Goal: Task Accomplishment & Management: Use online tool/utility

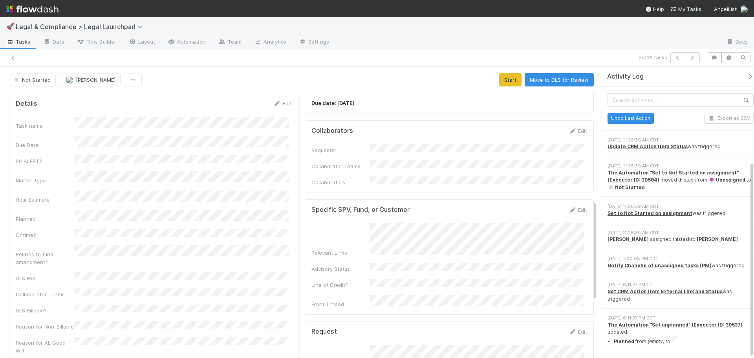
scroll to position [140, 0]
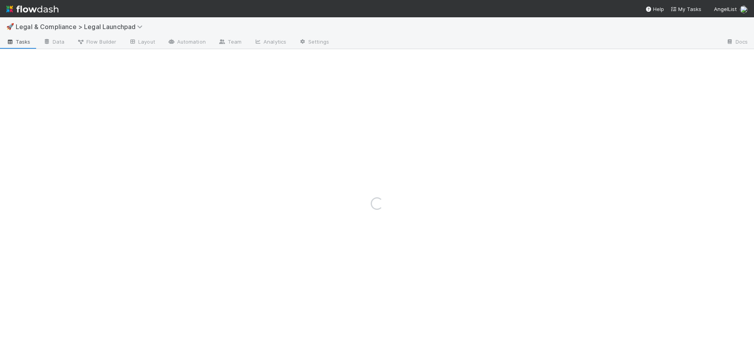
click at [110, 31] on span "Legal & Compliance > Legal Launchpad" at bounding box center [84, 26] width 137 height 9
click at [111, 28] on span "Legal & Compliance > Legal Launchpad" at bounding box center [81, 27] width 131 height 8
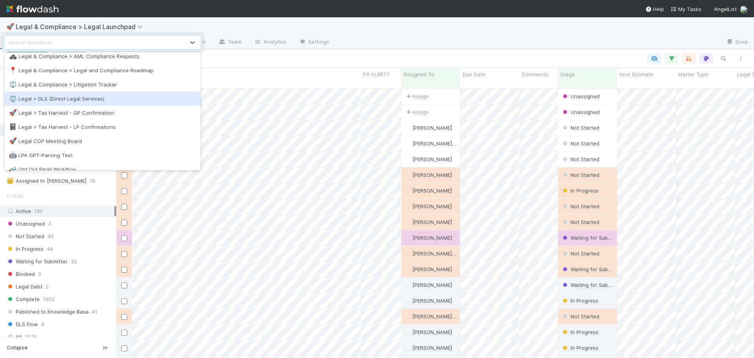
scroll to position [432, 0]
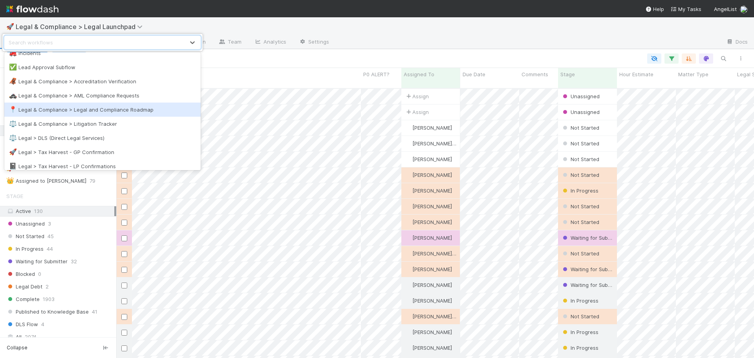
click at [124, 107] on div "📍 Legal & Compliance > Legal and Compliance Roadmap" at bounding box center [102, 110] width 187 height 8
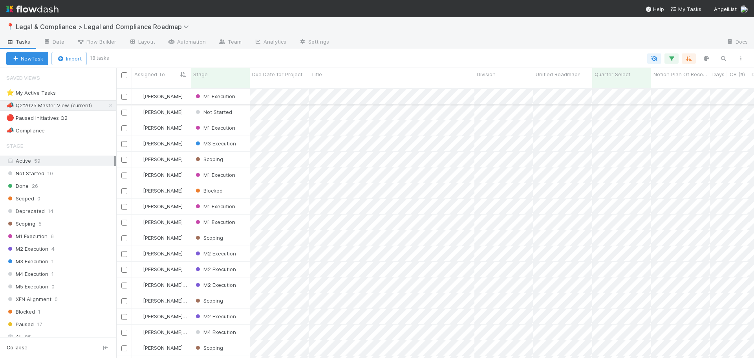
scroll to position [270, 632]
click at [79, 93] on div "⭐ My Active Tasks 2" at bounding box center [61, 93] width 110 height 10
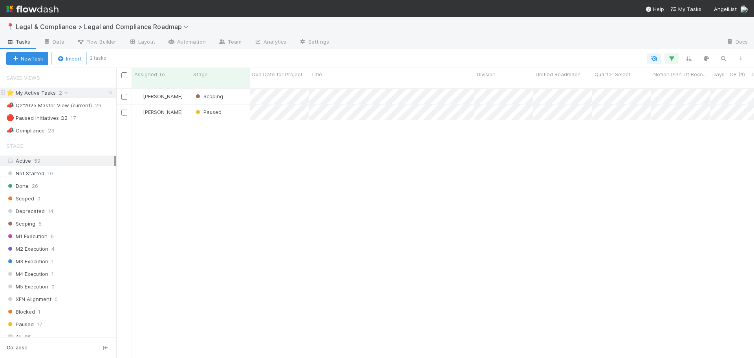
scroll to position [270, 632]
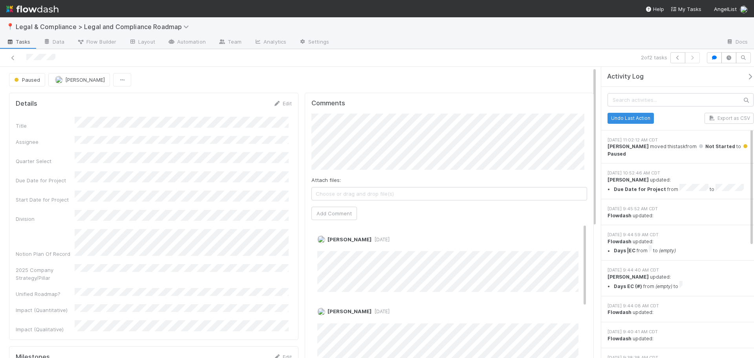
click at [349, 194] on span "Choose or drag and drop file(s)" at bounding box center [449, 193] width 275 height 13
click at [344, 216] on button "Add Comment" at bounding box center [334, 212] width 46 height 13
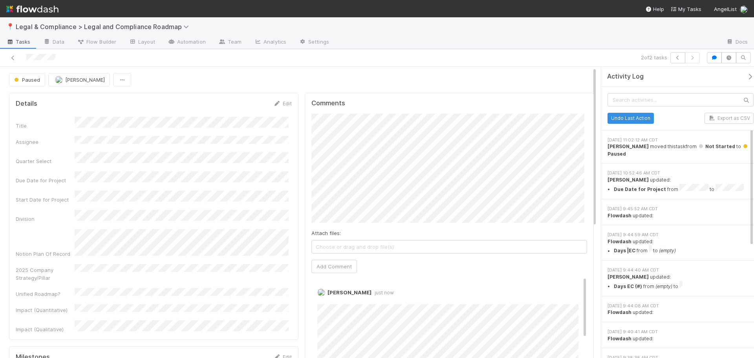
click at [382, 243] on span "Choose or drag and drop file(s)" at bounding box center [449, 246] width 275 height 13
click at [338, 265] on button "Add Comment" at bounding box center [334, 265] width 46 height 13
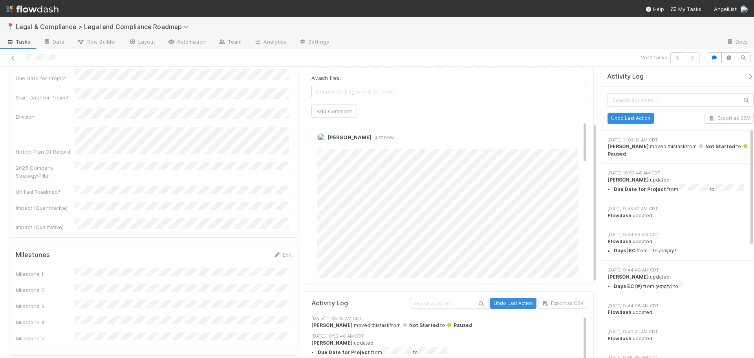
scroll to position [118, 0]
